Goal: Transaction & Acquisition: Purchase product/service

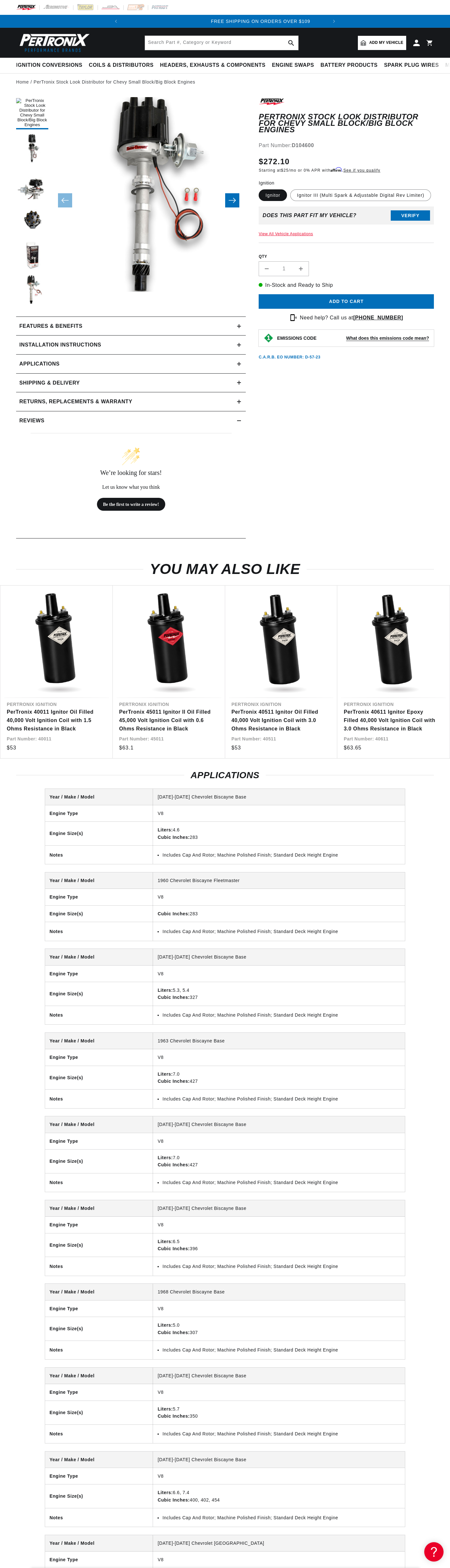
scroll to position [0, 204]
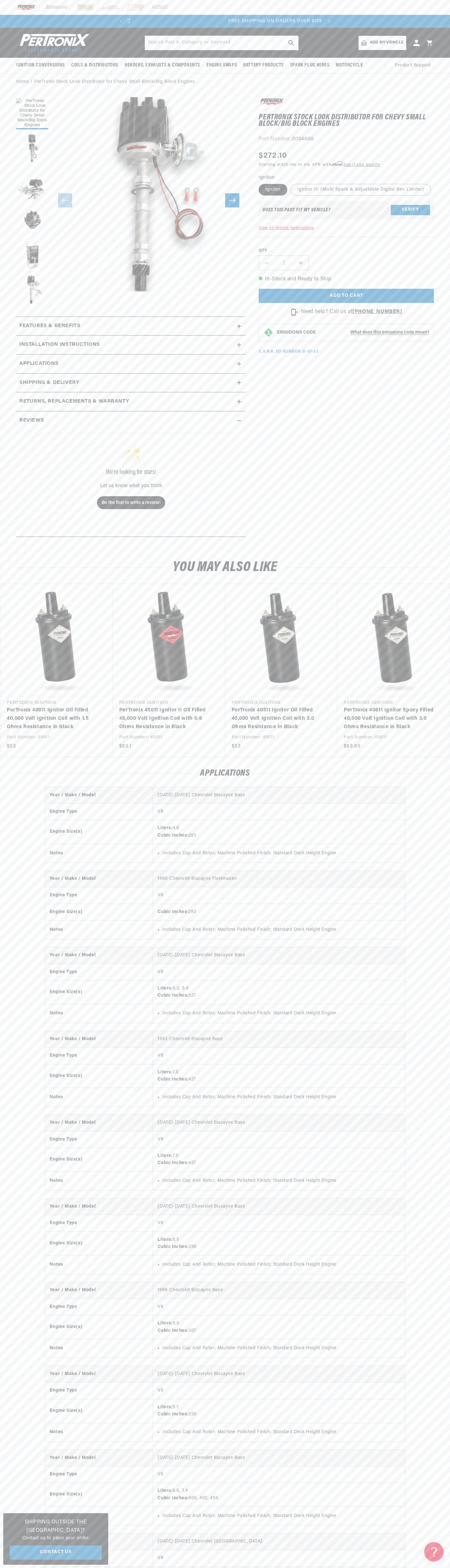
scroll to position [0, 196]
click at [243, 23] on span "FREE SHIPPING ON ORDERS OVER $109" at bounding box center [225, 21] width 94 height 5
click at [439, 481] on section "PerTronix Stock Look Distributor for Chevy Small Block/Big Block Engines PerTro…" at bounding box center [225, 319] width 450 height 457
click at [415, 1567] on html "Skip to content Your cart Your cart is empty Get the right parts the first time…" at bounding box center [225, 784] width 450 height 1568
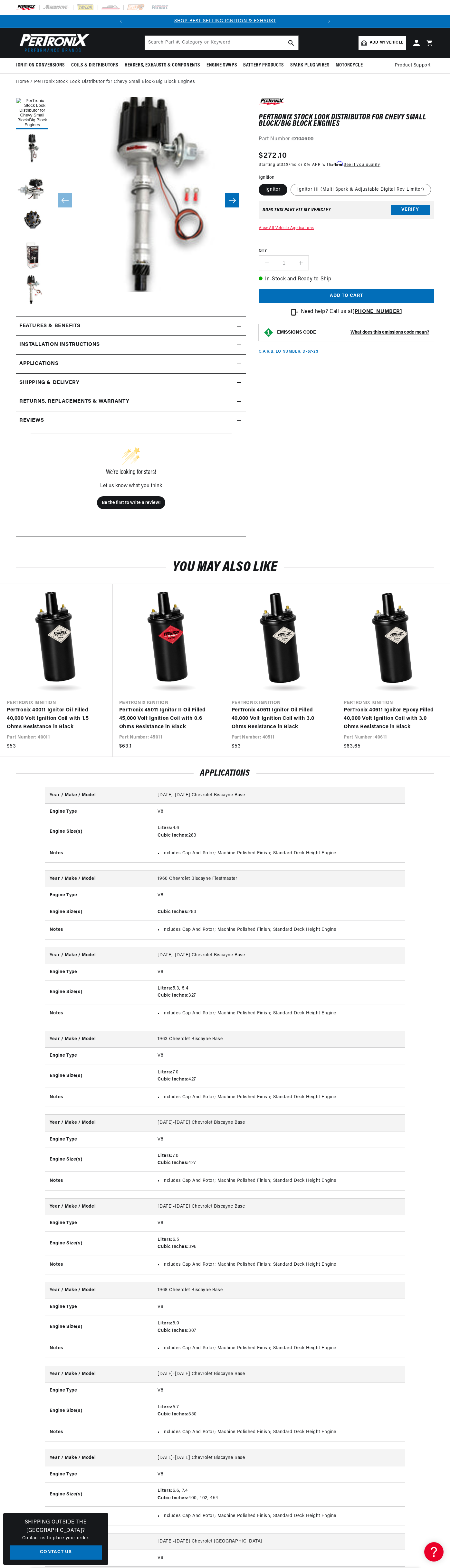
scroll to position [0, 196]
